Goal: Information Seeking & Learning: Learn about a topic

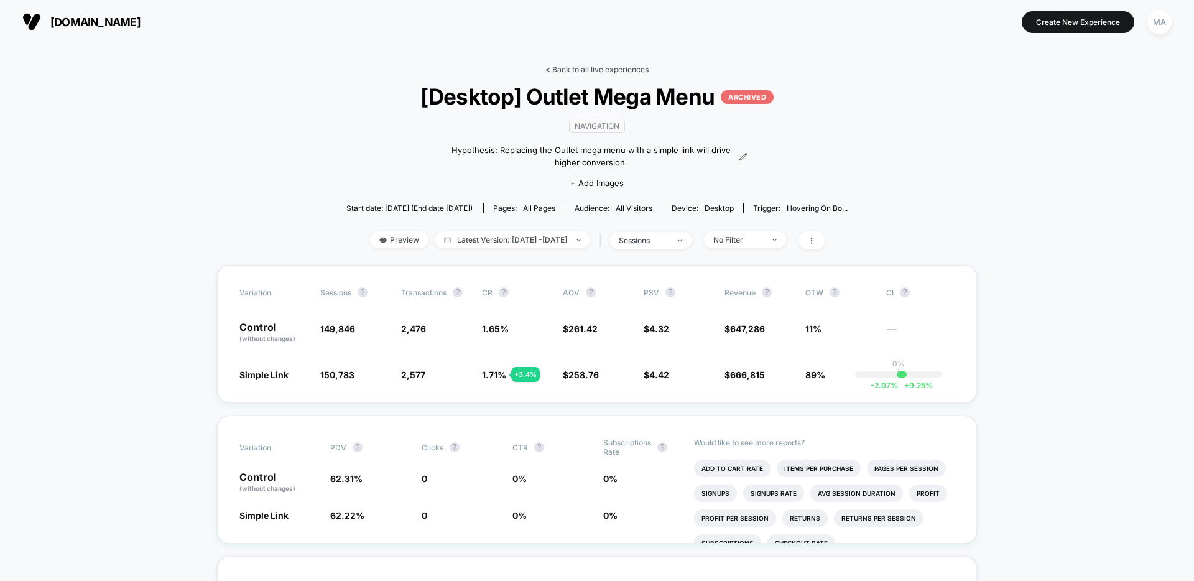
click at [562, 73] on link "< Back to all live experiences" at bounding box center [597, 69] width 103 height 9
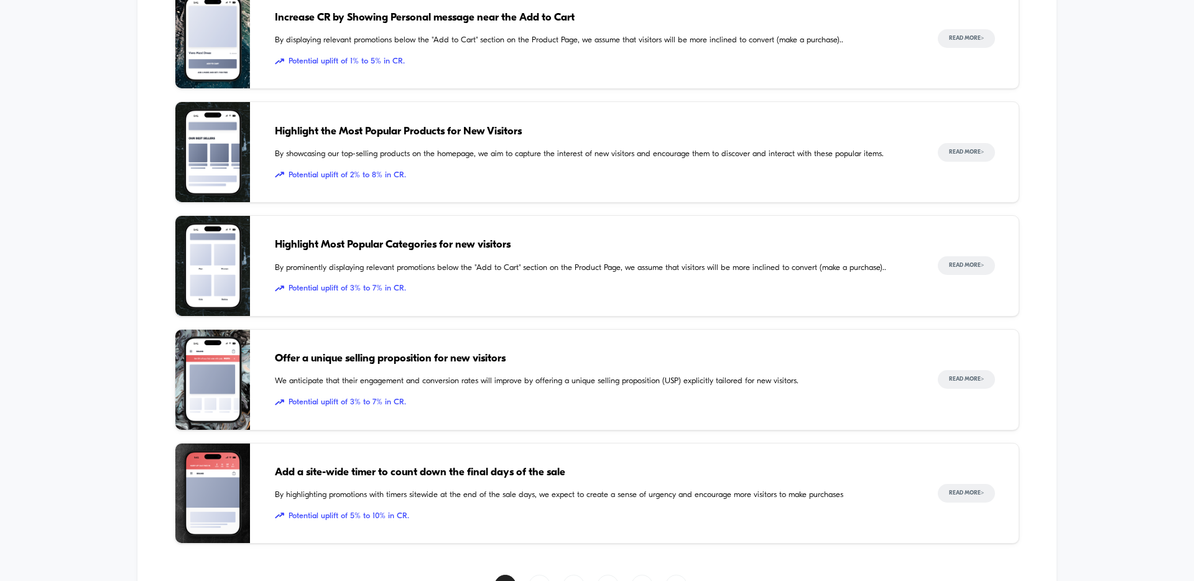
scroll to position [1707, 0]
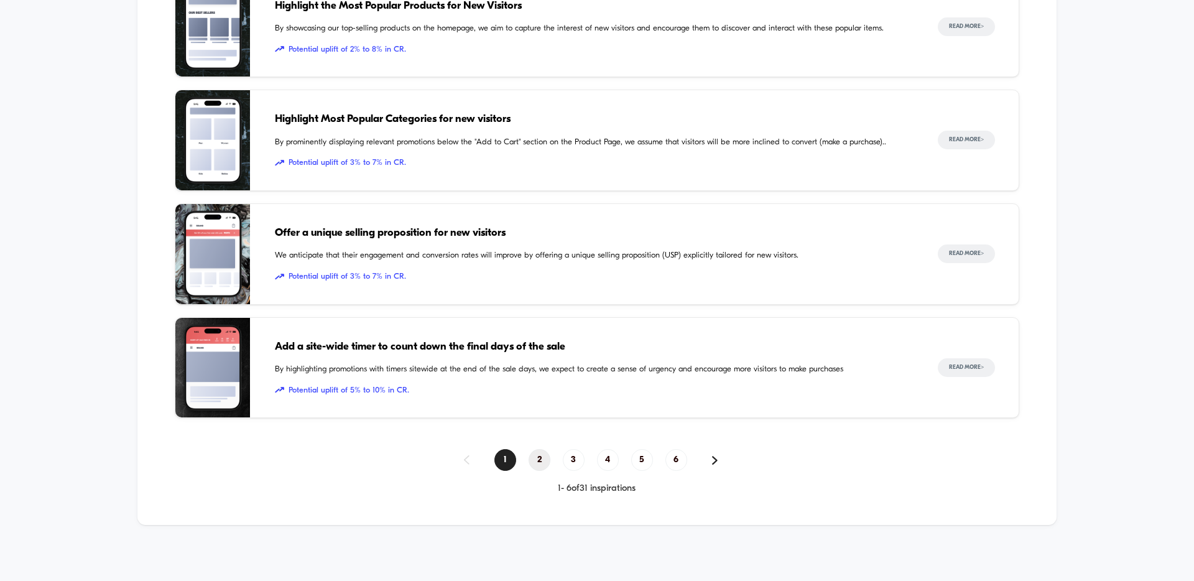
click at [538, 454] on span "2" at bounding box center [540, 460] width 22 height 22
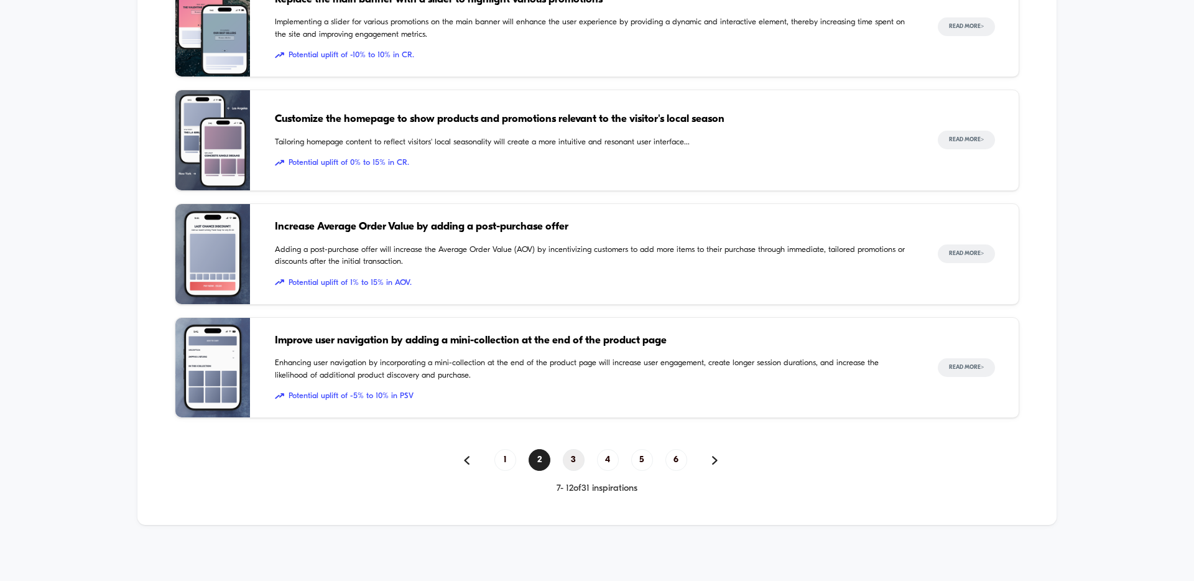
click at [575, 452] on span "3" at bounding box center [574, 460] width 22 height 22
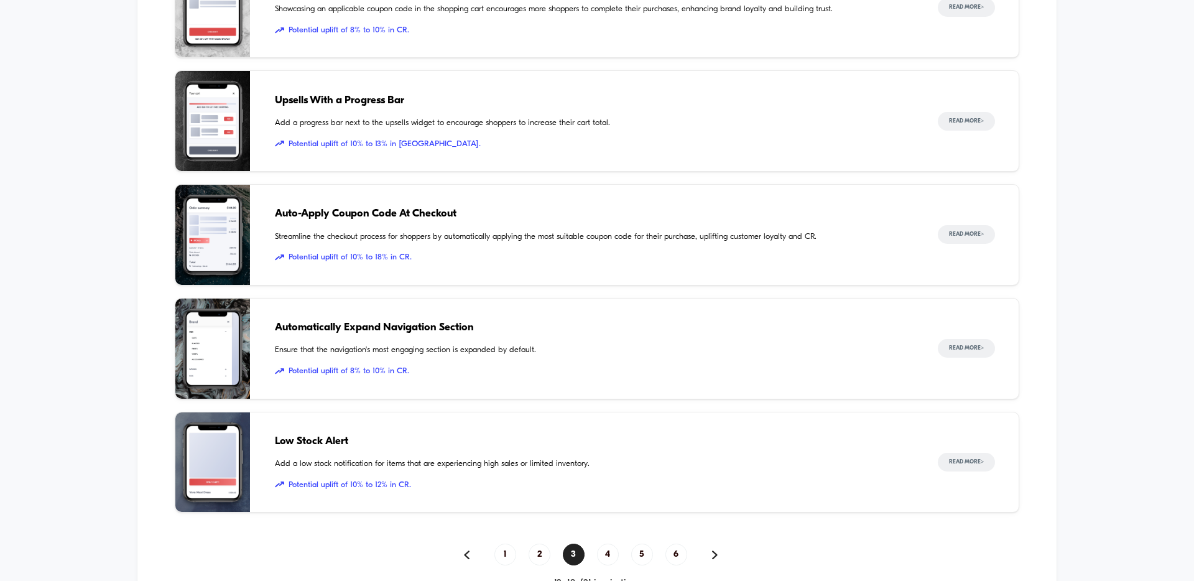
scroll to position [1611, 0]
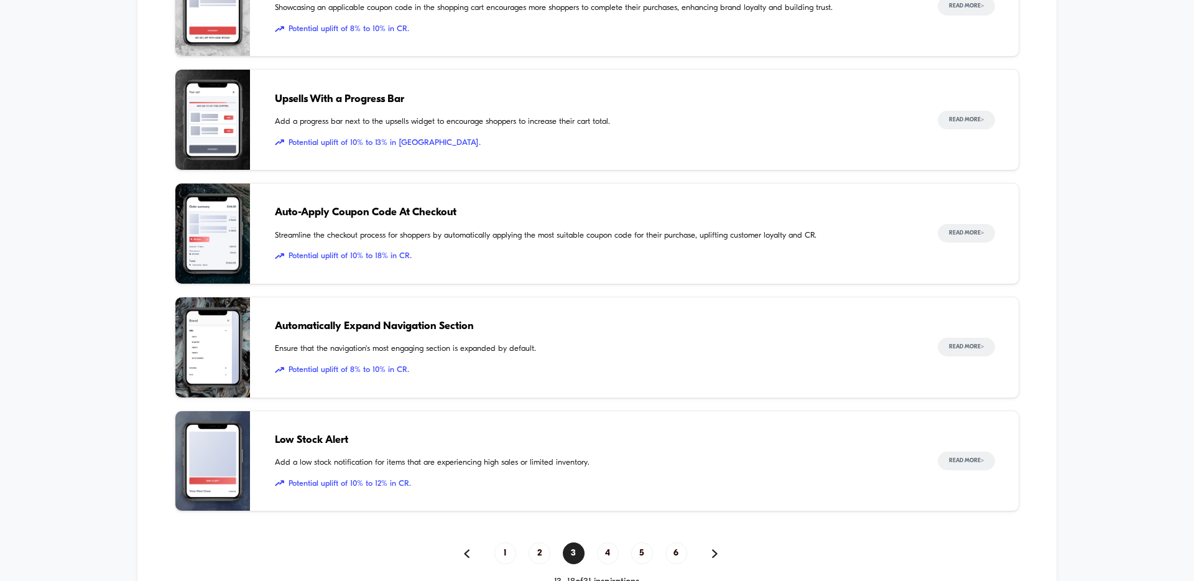
click at [475, 116] on div "Upsells With a Progress Bar Add a progress bar next to the upsells widget to en…" at bounding box center [594, 120] width 638 height 100
